Goal: Transaction & Acquisition: Purchase product/service

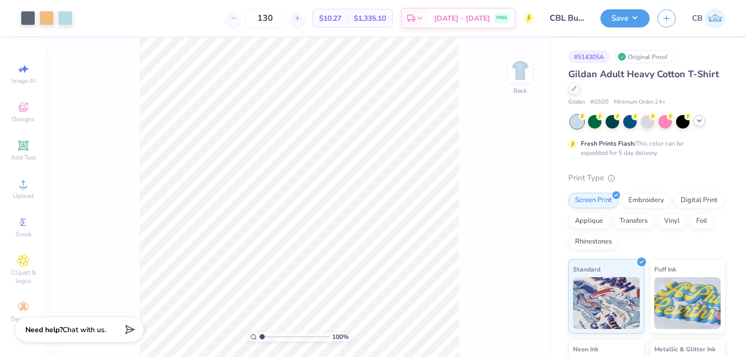
click at [701, 123] on icon at bounding box center [699, 121] width 8 height 8
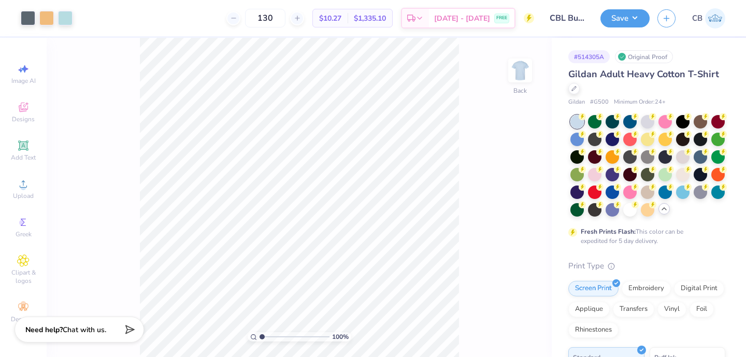
click at [664, 208] on polyline at bounding box center [664, 209] width 4 height 2
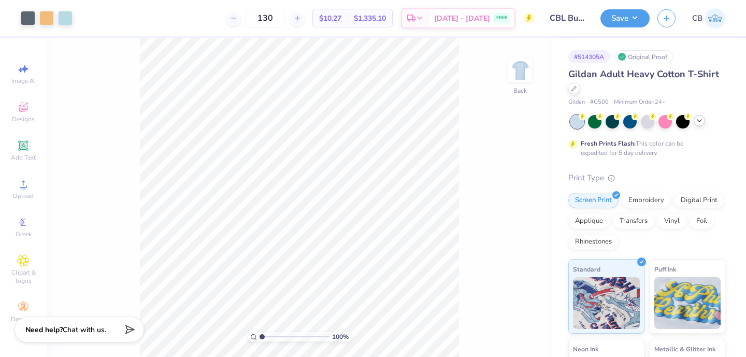
click at [700, 122] on icon at bounding box center [699, 121] width 8 height 8
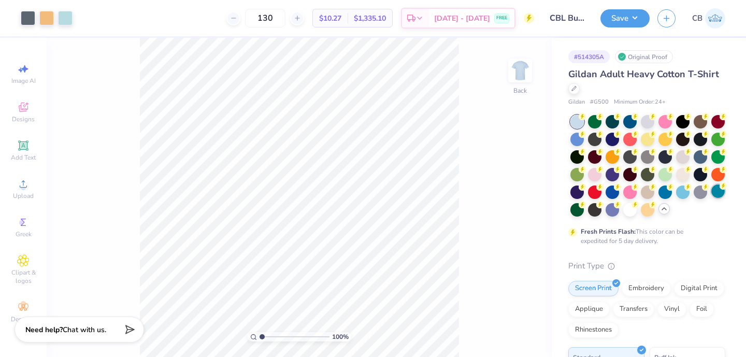
click at [722, 191] on div at bounding box center [718, 190] width 13 height 13
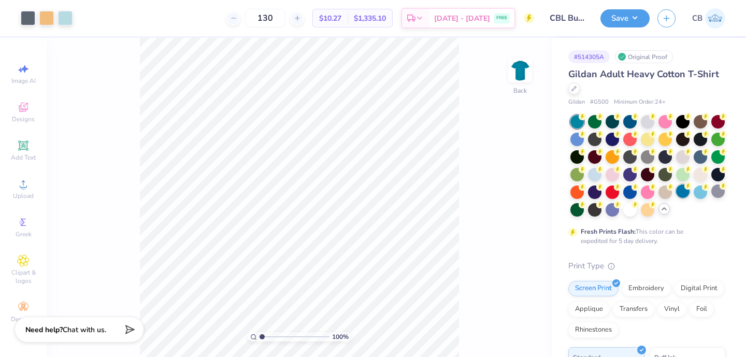
click at [682, 195] on div at bounding box center [682, 190] width 13 height 13
click at [698, 195] on div at bounding box center [700, 190] width 13 height 13
click at [698, 189] on div at bounding box center [700, 190] width 13 height 13
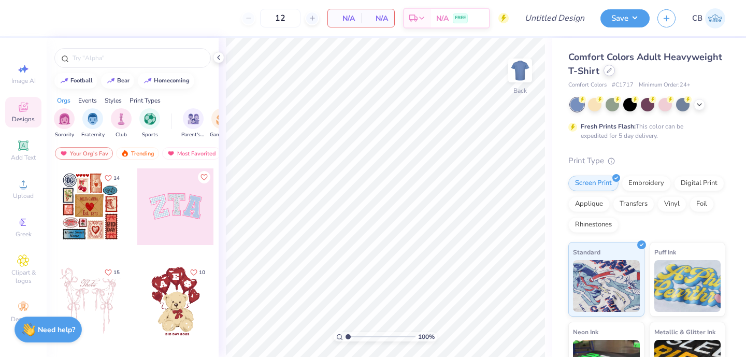
click at [609, 75] on div at bounding box center [609, 70] width 11 height 11
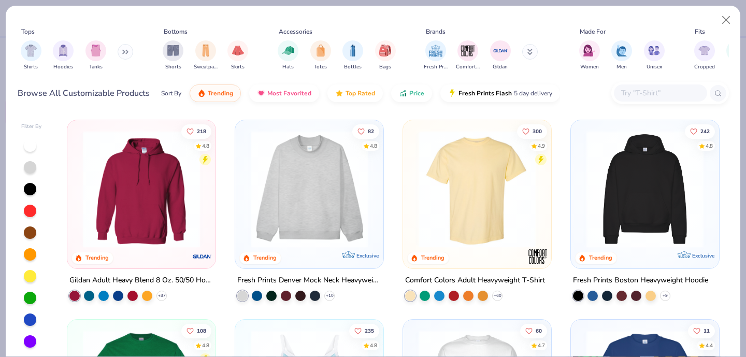
click at [639, 97] on input "text" at bounding box center [660, 93] width 80 height 12
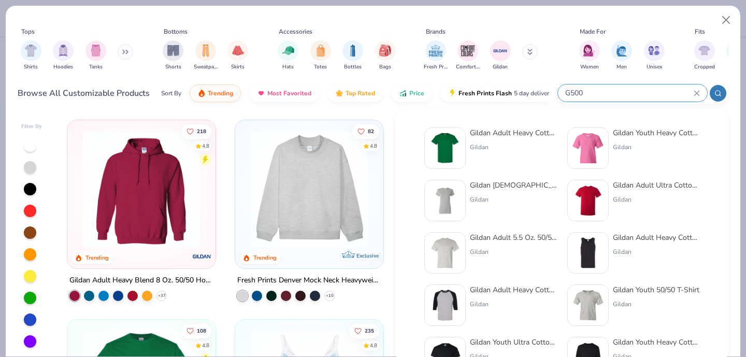
type input "G500"
click at [456, 145] on img at bounding box center [445, 148] width 32 height 32
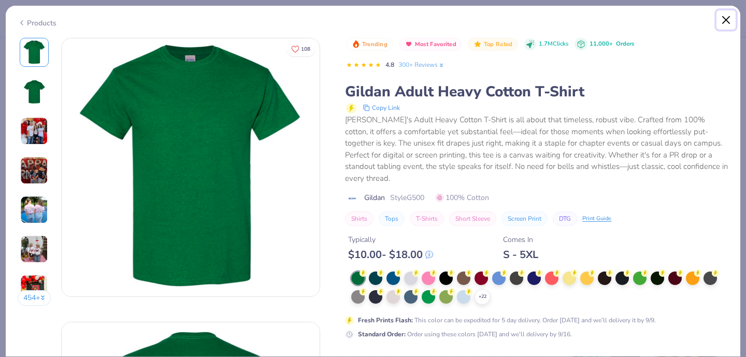
click at [723, 19] on button "Close" at bounding box center [727, 20] width 20 height 20
